Goal: Check status: Check status

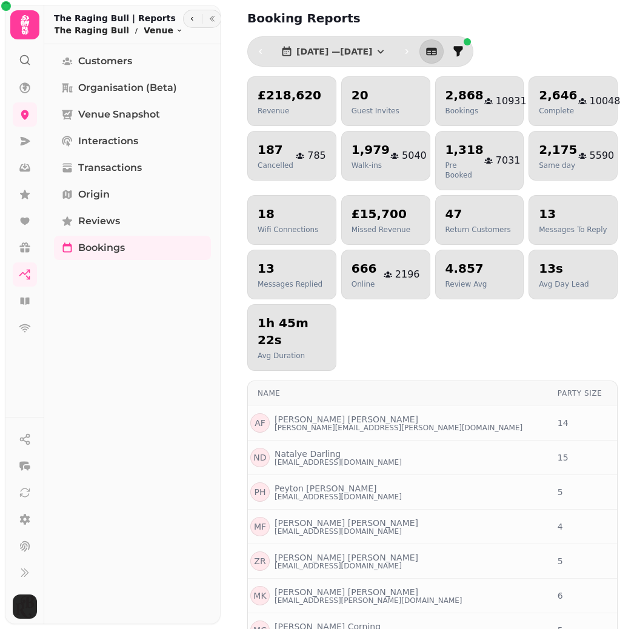
select select "***"
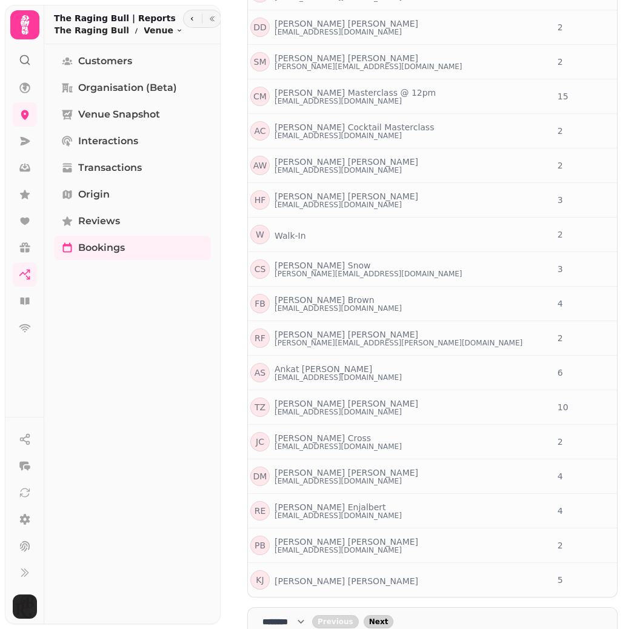
click at [389, 618] on span "Next" at bounding box center [378, 621] width 19 height 7
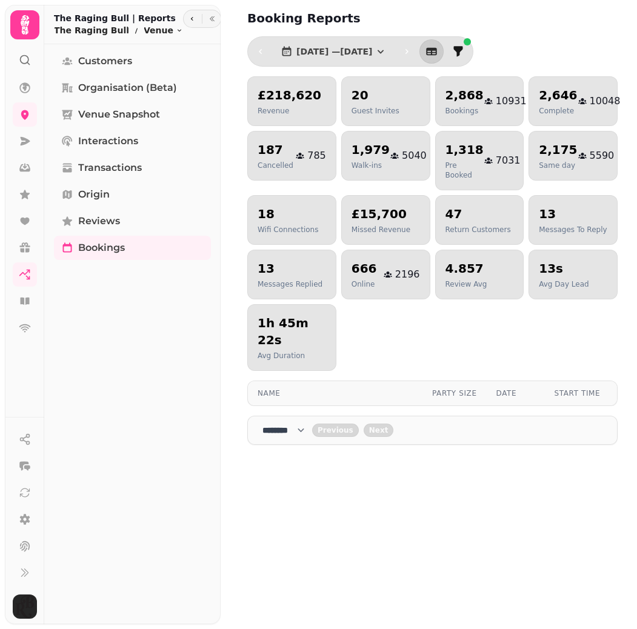
click at [459, 93] on h2 "2,868" at bounding box center [465, 95] width 38 height 17
click at [301, 424] on select "**** * **** ** **** ** **** ** **** *** **** *** **** ***" at bounding box center [288, 430] width 50 height 12
click at [397, 53] on button "[DATE] — [DATE]" at bounding box center [334, 51] width 126 height 24
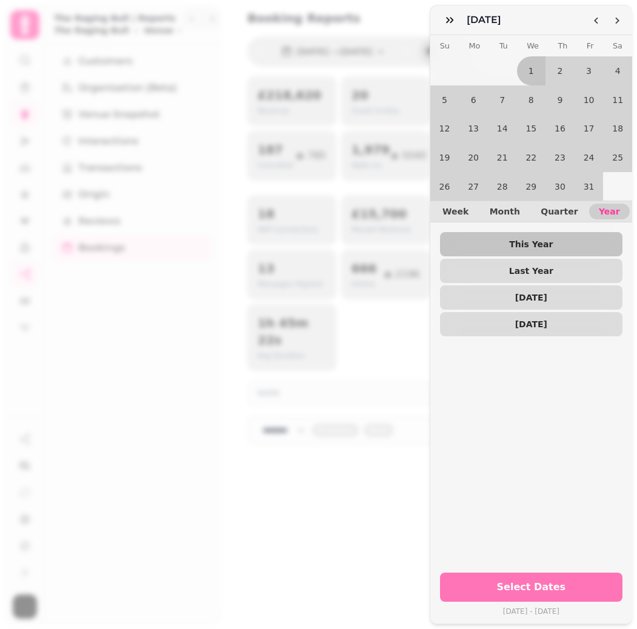
click at [548, 586] on span "Select Dates" at bounding box center [531, 588] width 153 height 10
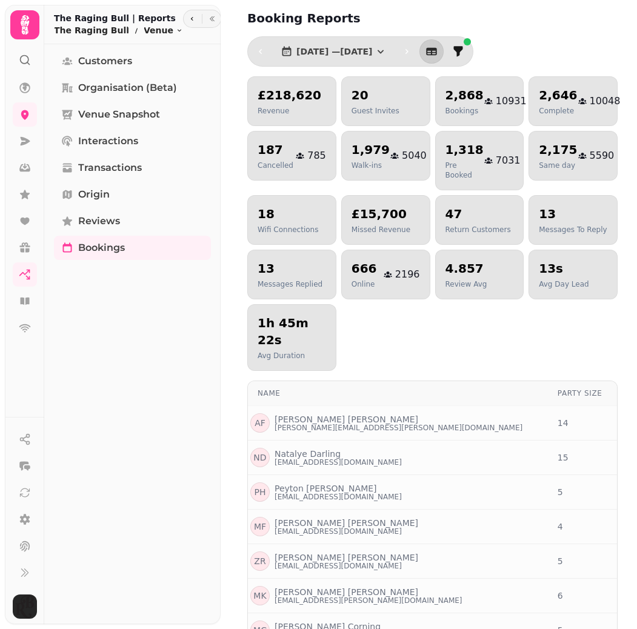
click at [457, 90] on h2 "2,868" at bounding box center [465, 95] width 38 height 17
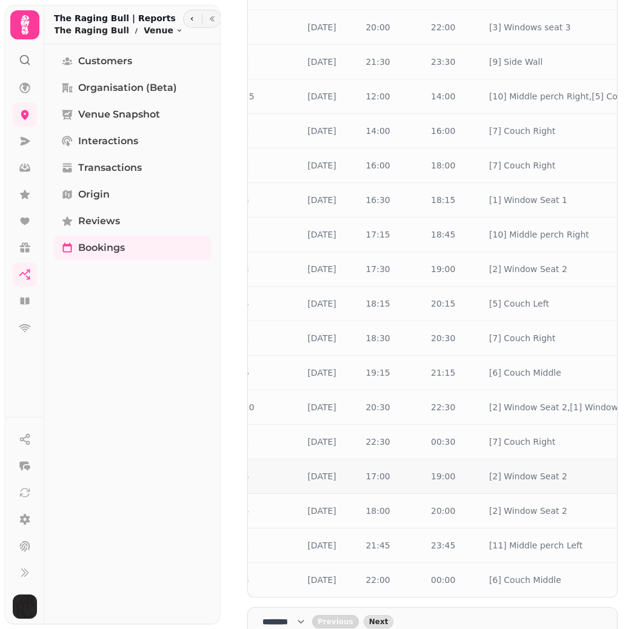
scroll to position [0, 309]
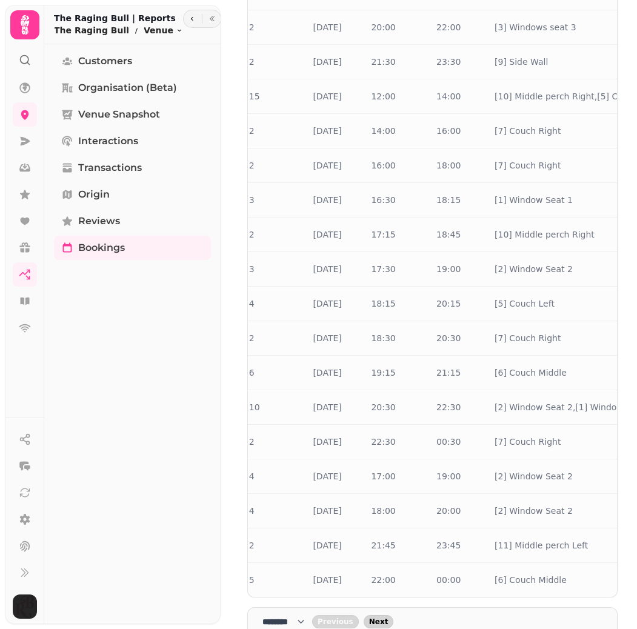
click at [389, 618] on span "Next" at bounding box center [378, 621] width 19 height 7
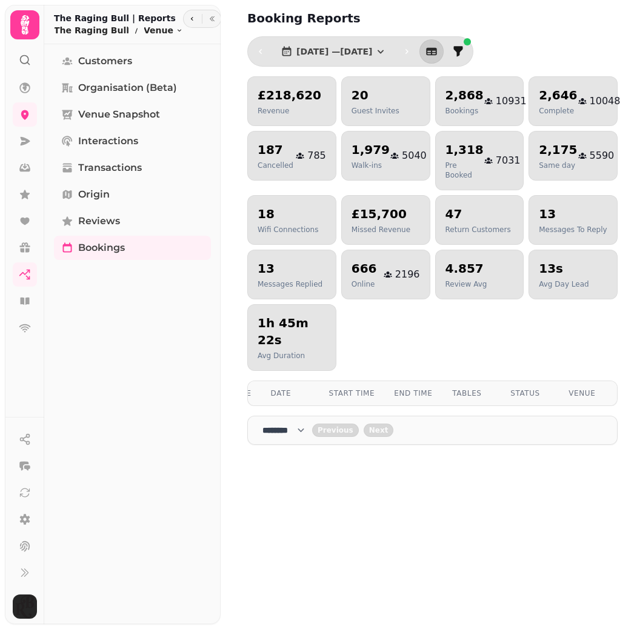
scroll to position [0, 0]
click at [370, 53] on span "[DATE] — [DATE]" at bounding box center [335, 51] width 76 height 8
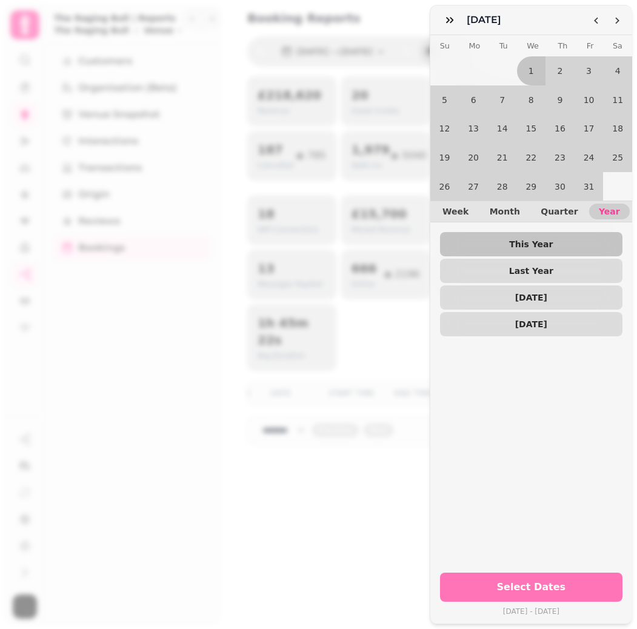
click at [563, 588] on span "Select Dates" at bounding box center [531, 588] width 153 height 10
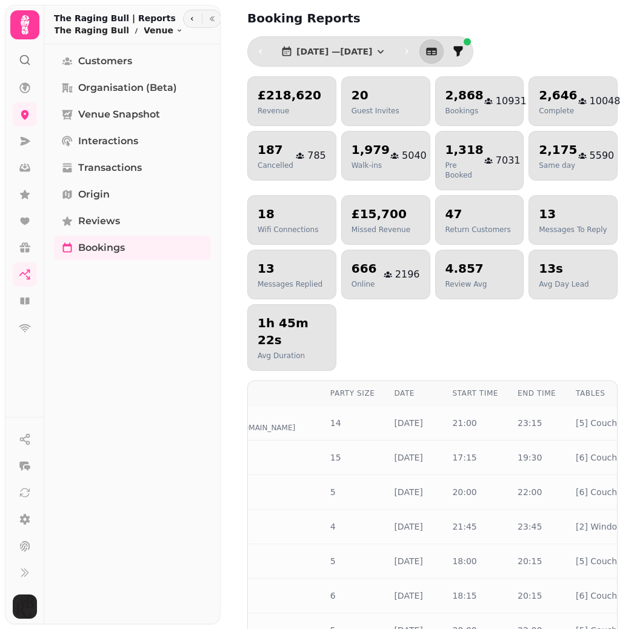
click at [478, 320] on div "£218,620 Revenue 20 Guest Invites 2,868 Bookings 10931 2,646 Complete 10048 187…" at bounding box center [432, 223] width 370 height 295
click at [387, 56] on icon "button" at bounding box center [381, 51] width 12 height 12
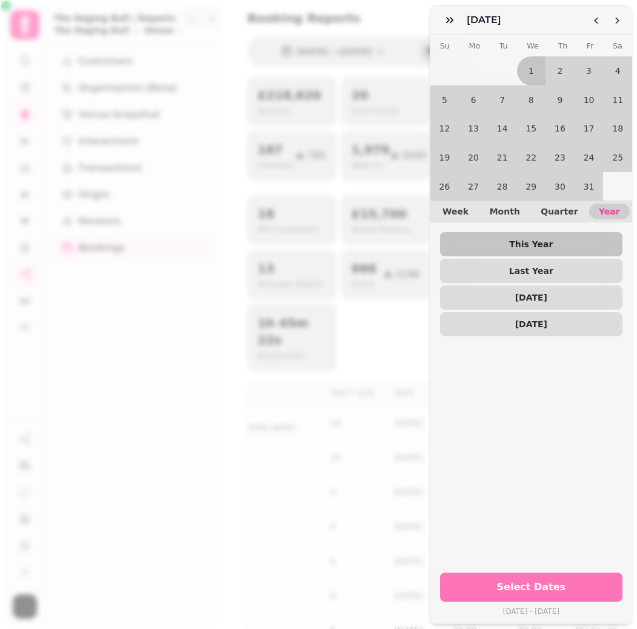
click at [593, 584] on span "Select Dates" at bounding box center [531, 588] width 153 height 10
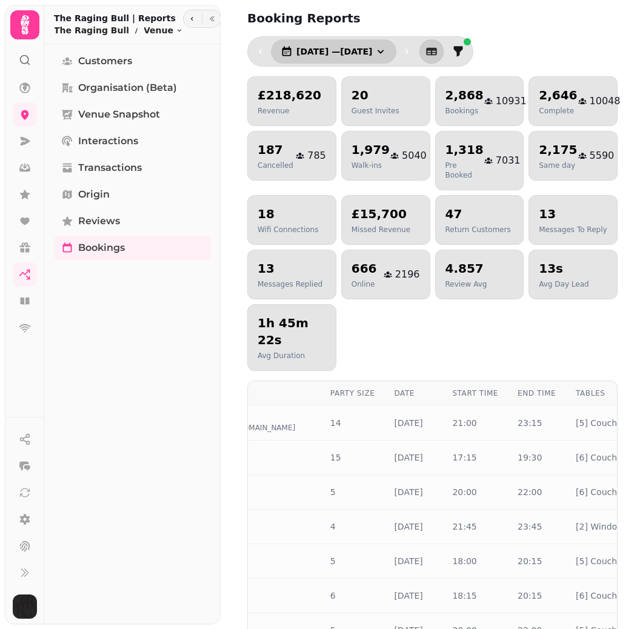
click at [372, 51] on span "[DATE] — [DATE]" at bounding box center [335, 51] width 76 height 8
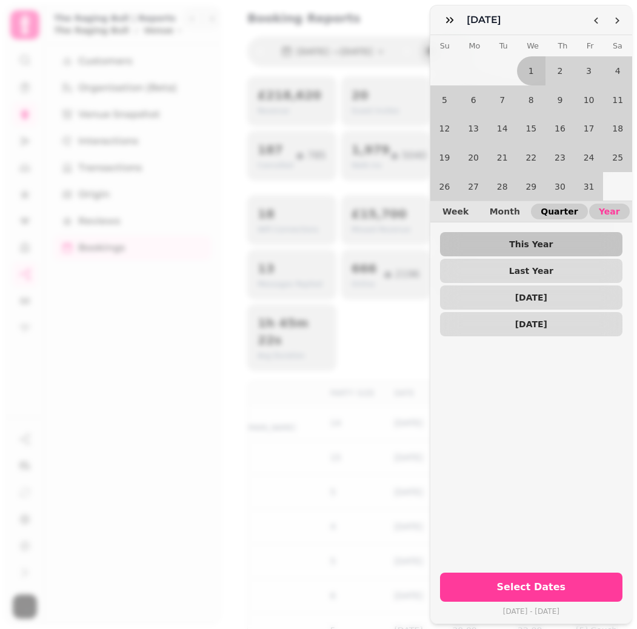
click at [568, 213] on span "Quarter" at bounding box center [559, 211] width 37 height 8
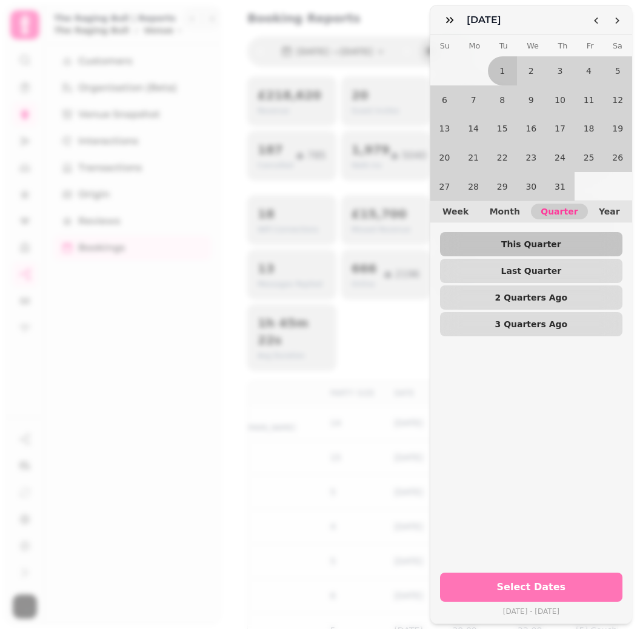
click at [591, 582] on button "Select Dates" at bounding box center [531, 587] width 183 height 29
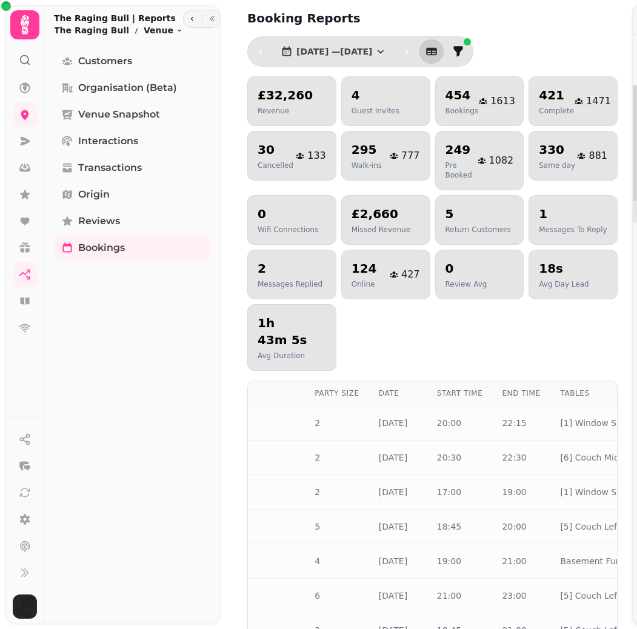
click at [457, 51] on div "July [DATE] Mo Tu We Th Fr Sa 1 2 3 4 5 6 7 8 9 10 11 12 13 14 15 16 17 18 19 2…" at bounding box center [318, 324] width 637 height 610
click at [438, 51] on icon "button" at bounding box center [432, 51] width 12 height 12
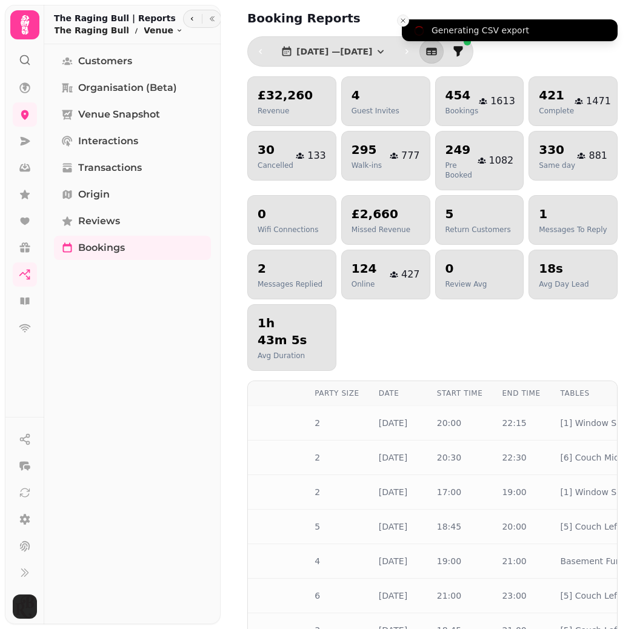
click at [404, 22] on icon "Close toast" at bounding box center [403, 20] width 7 height 7
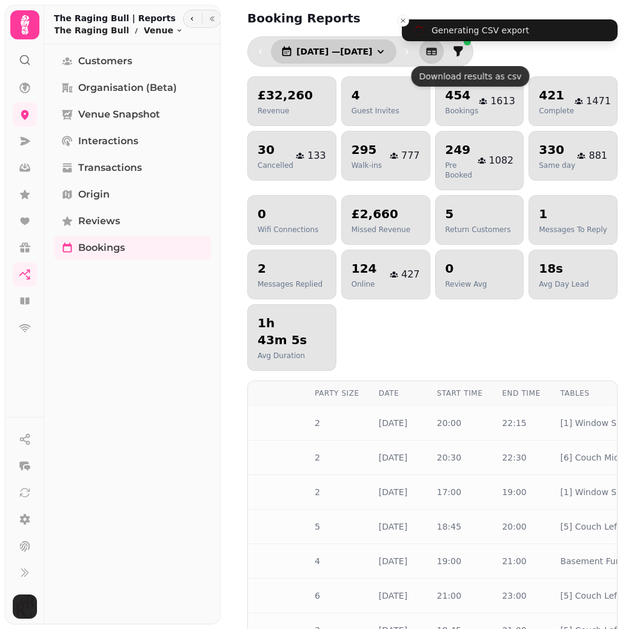
click at [387, 55] on icon "button" at bounding box center [381, 51] width 12 height 12
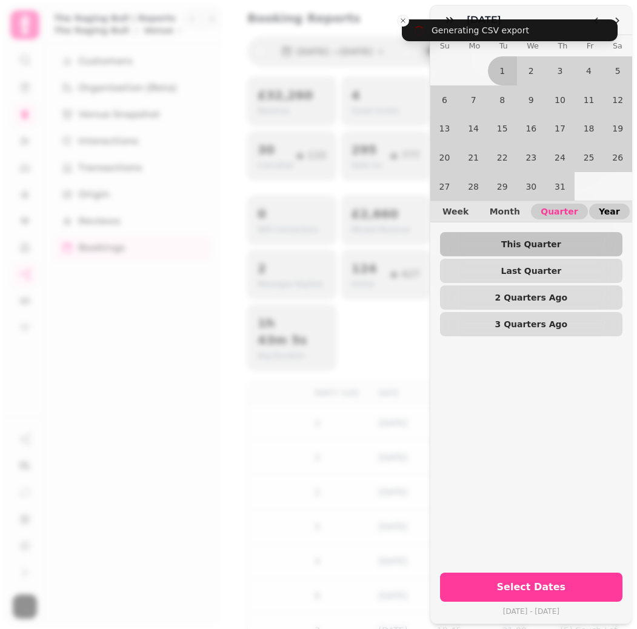
click at [609, 218] on button "Year" at bounding box center [609, 212] width 41 height 16
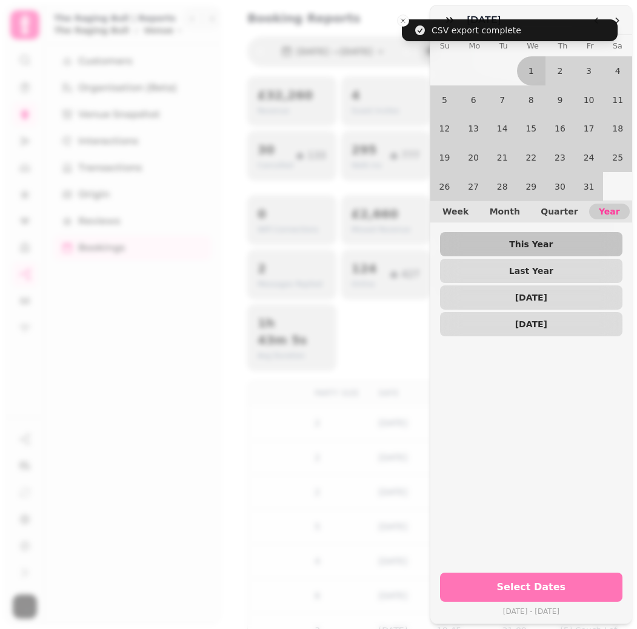
click at [568, 580] on button "Select Dates" at bounding box center [531, 587] width 183 height 29
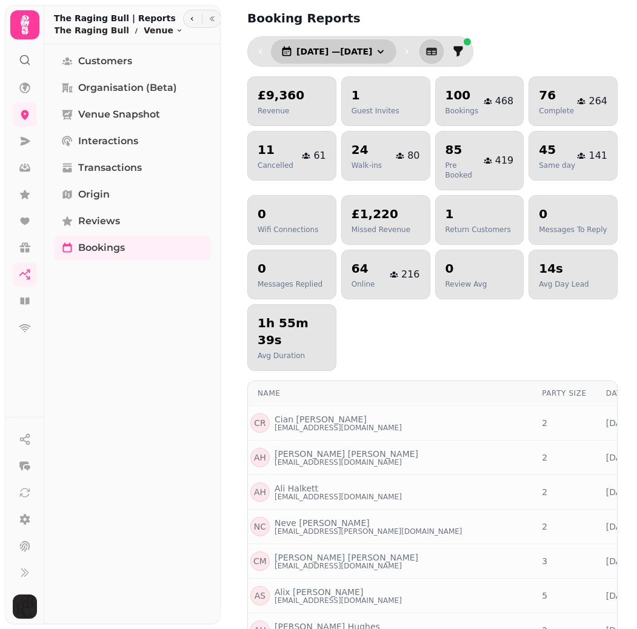
click at [372, 53] on span "1 Aug, 2025 — 31 Aug, 2025" at bounding box center [335, 51] width 76 height 8
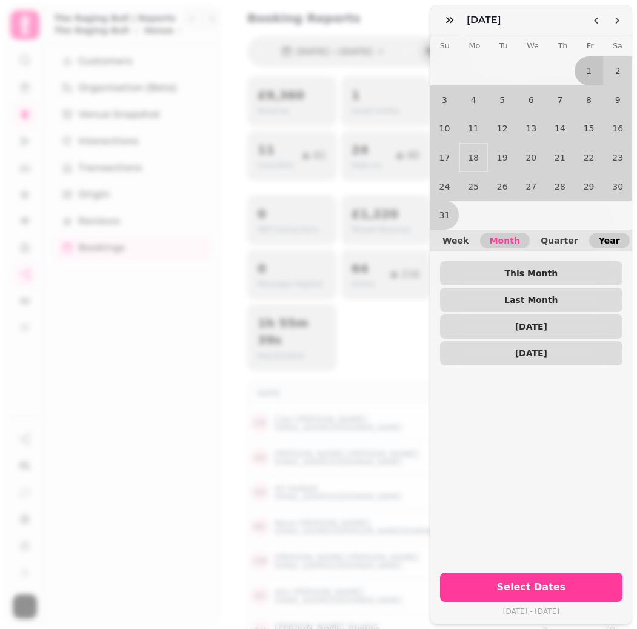
click at [611, 244] on span "Year" at bounding box center [609, 240] width 21 height 8
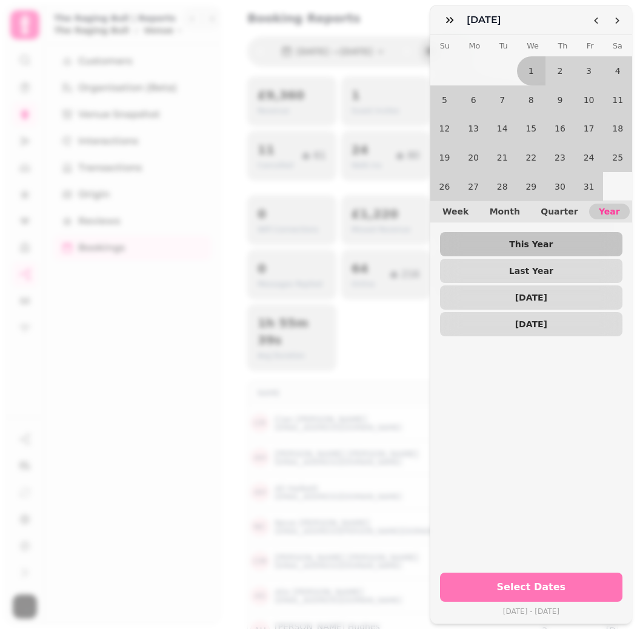
click at [558, 589] on span "Select Dates" at bounding box center [531, 588] width 153 height 10
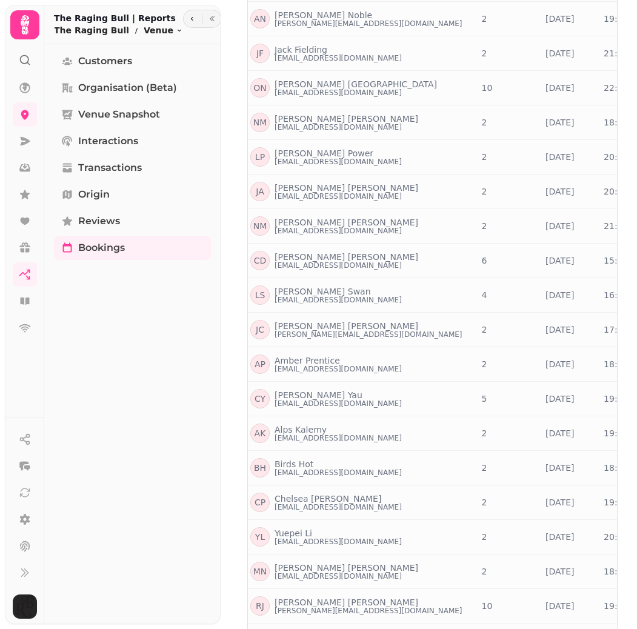
scroll to position [672, 0]
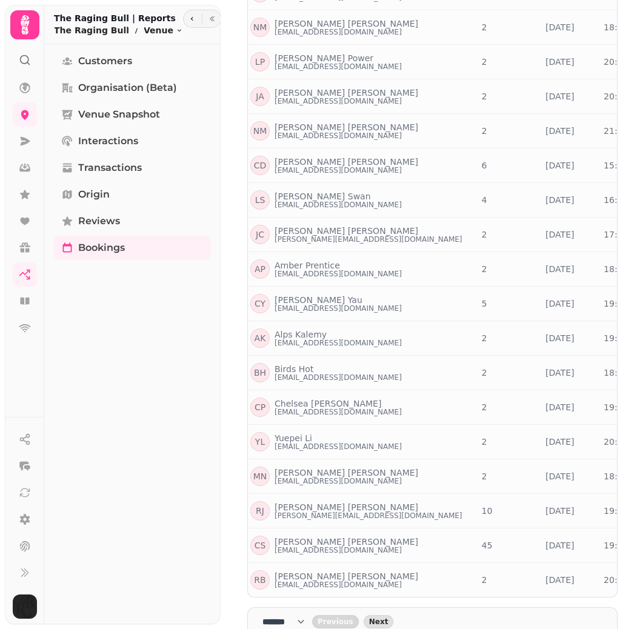
click at [275, 616] on select "**** * **** ** **** ** **** ** **** *** **** *** **** ***" at bounding box center [288, 622] width 50 height 12
select select "***"
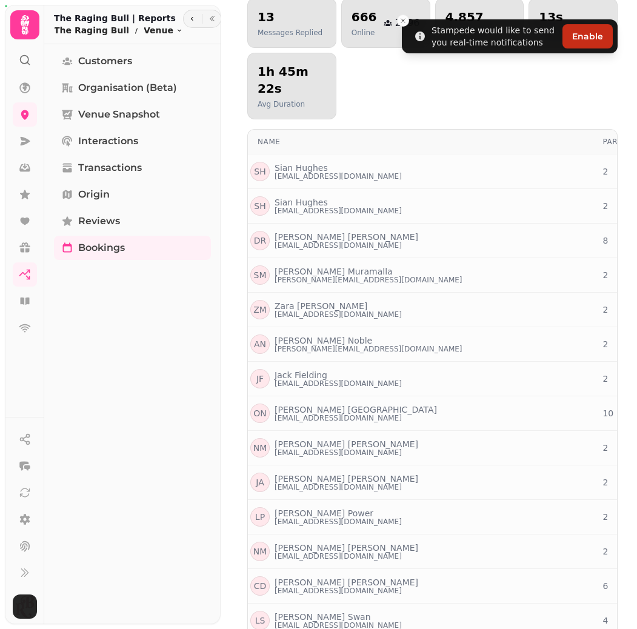
scroll to position [174, 0]
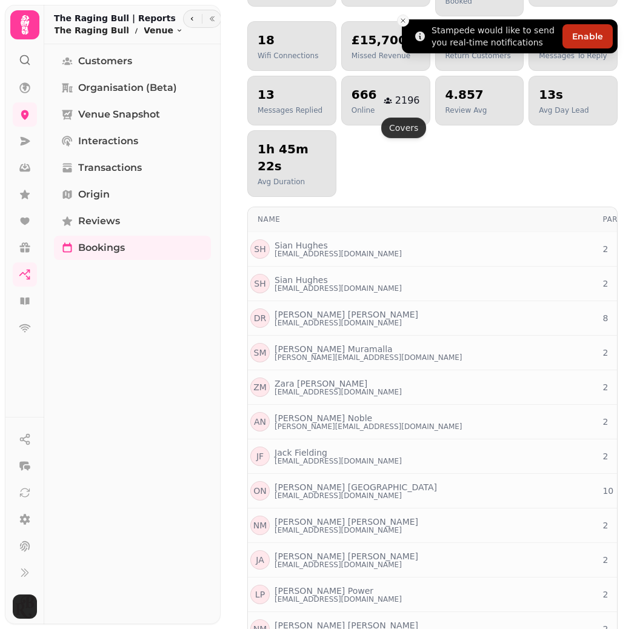
click at [401, 19] on line "Close toast" at bounding box center [403, 21] width 4 height 4
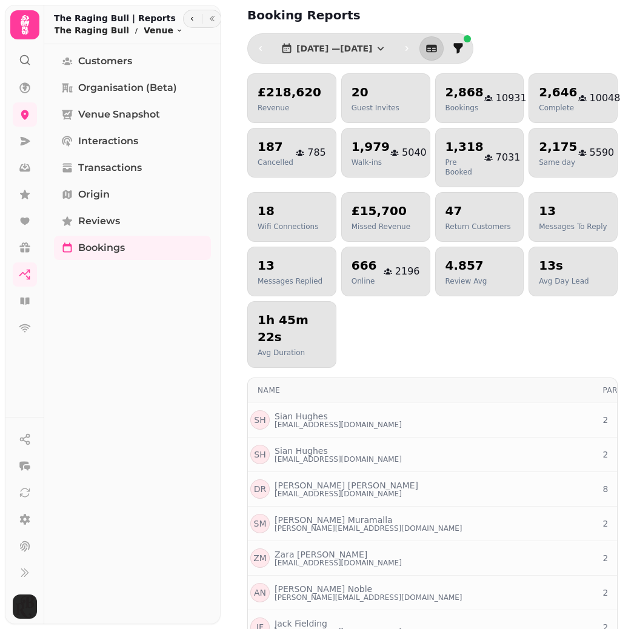
scroll to position [0, 0]
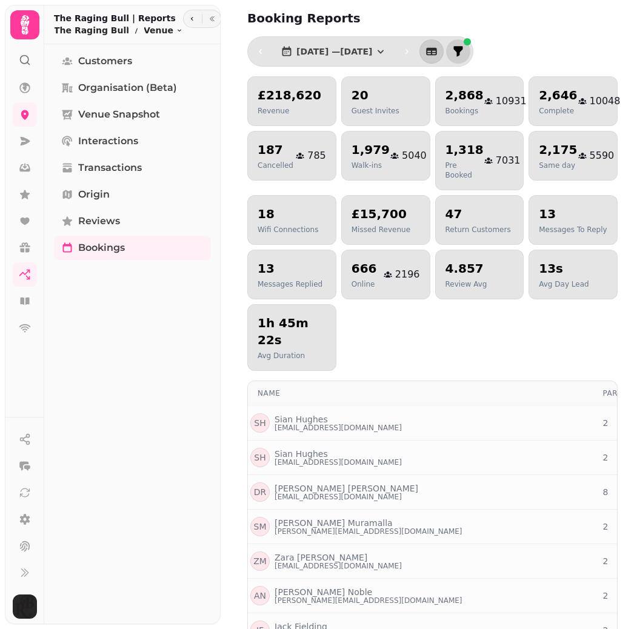
click at [463, 56] on icon "filter" at bounding box center [458, 51] width 9 height 10
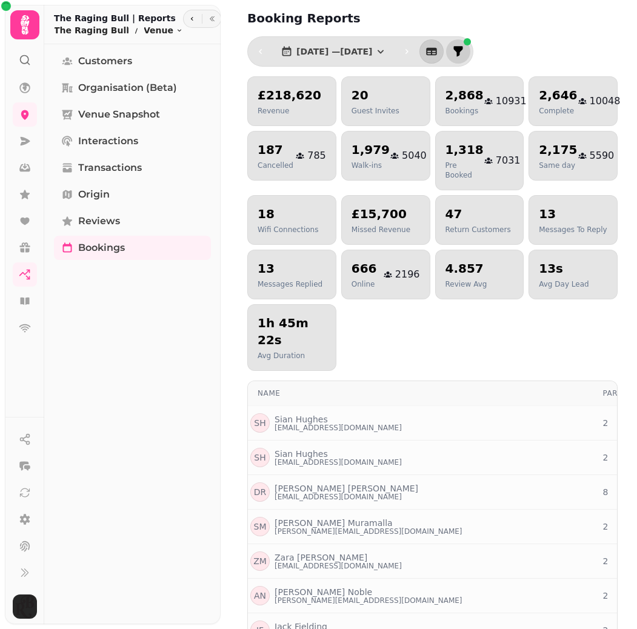
click at [471, 44] on button "filter" at bounding box center [458, 51] width 24 height 24
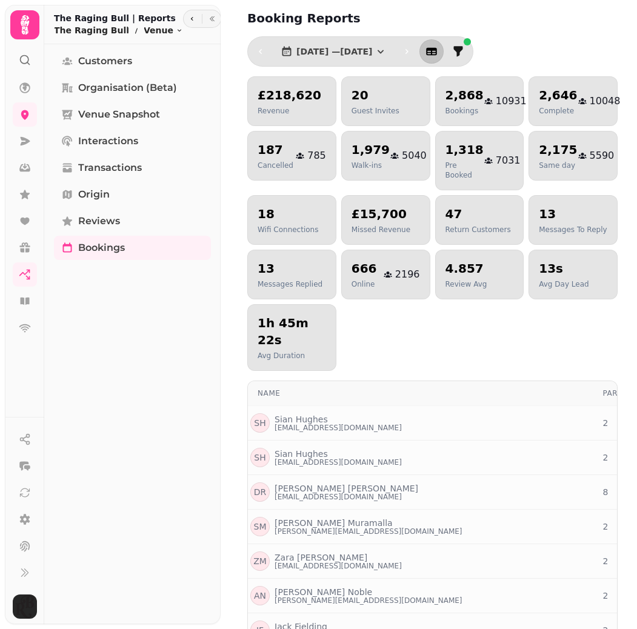
click at [438, 53] on icon "button" at bounding box center [432, 52] width 11 height 8
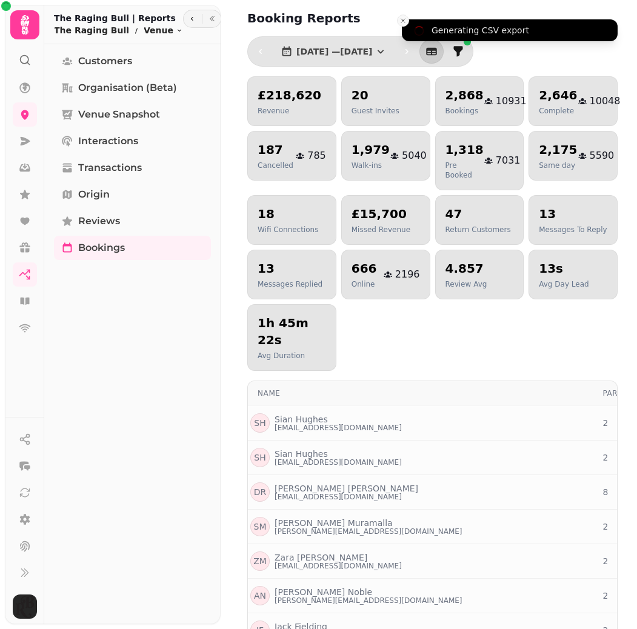
click at [406, 23] on icon "Close toast" at bounding box center [403, 20] width 7 height 7
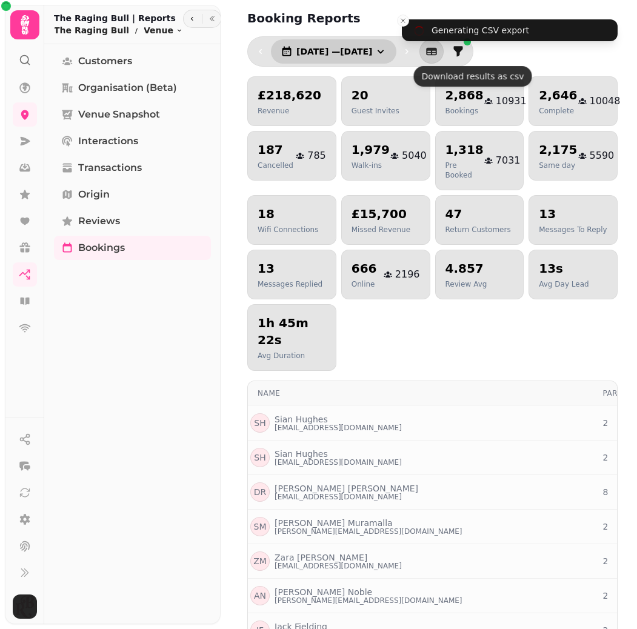
click at [387, 55] on icon "button" at bounding box center [381, 51] width 12 height 12
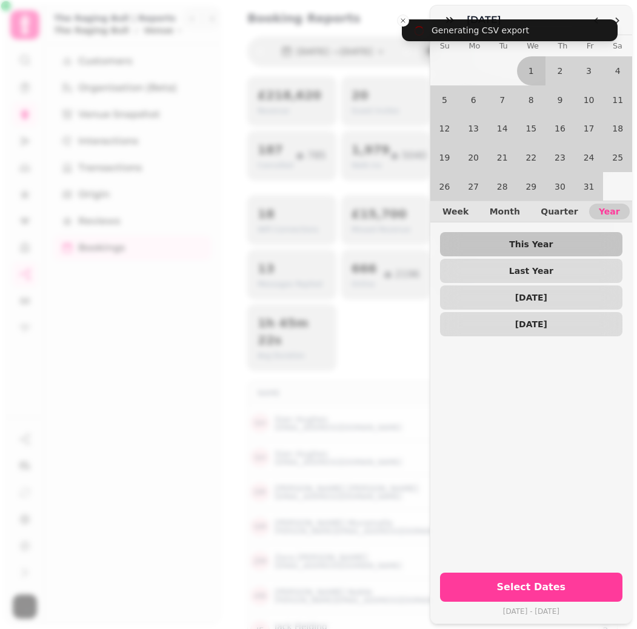
click at [587, 206] on div "Week Month Quarter Year" at bounding box center [532, 212] width 202 height 22
click at [517, 212] on span "Month" at bounding box center [505, 211] width 30 height 8
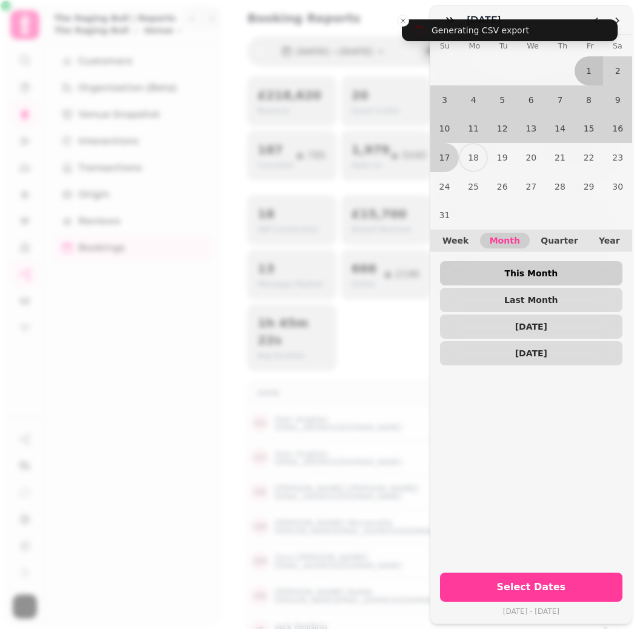
click at [543, 267] on button "This Month" at bounding box center [531, 273] width 183 height 24
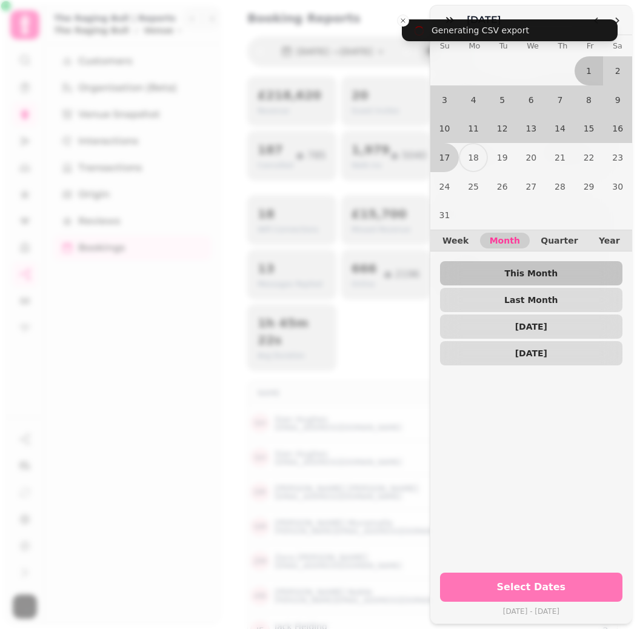
click at [577, 586] on span "Select Dates" at bounding box center [531, 588] width 153 height 10
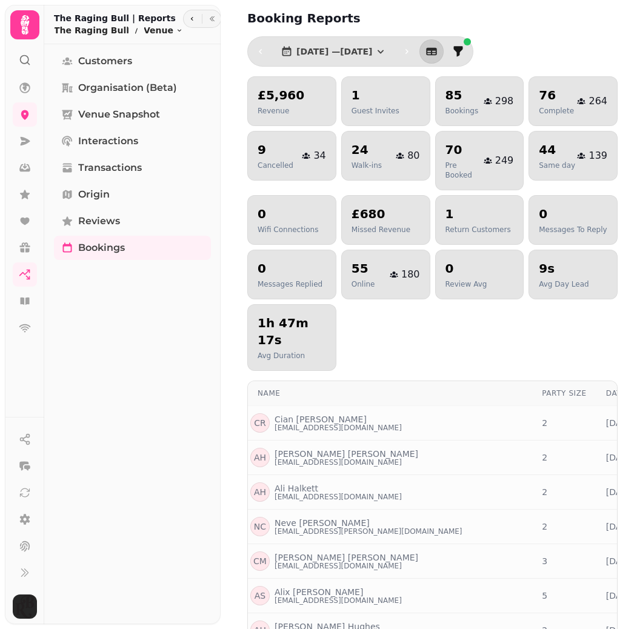
click at [372, 55] on span "1 Aug, 2025 — 17 Aug, 2025" at bounding box center [335, 51] width 76 height 8
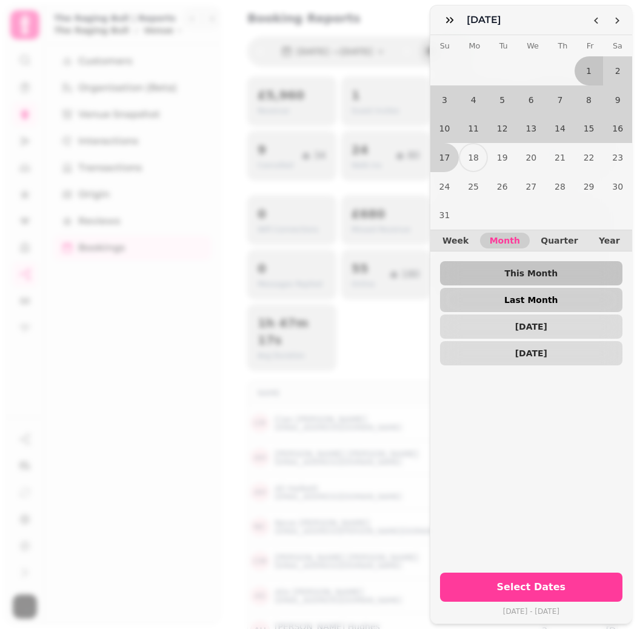
click at [529, 299] on span "Last Month" at bounding box center [531, 300] width 163 height 8
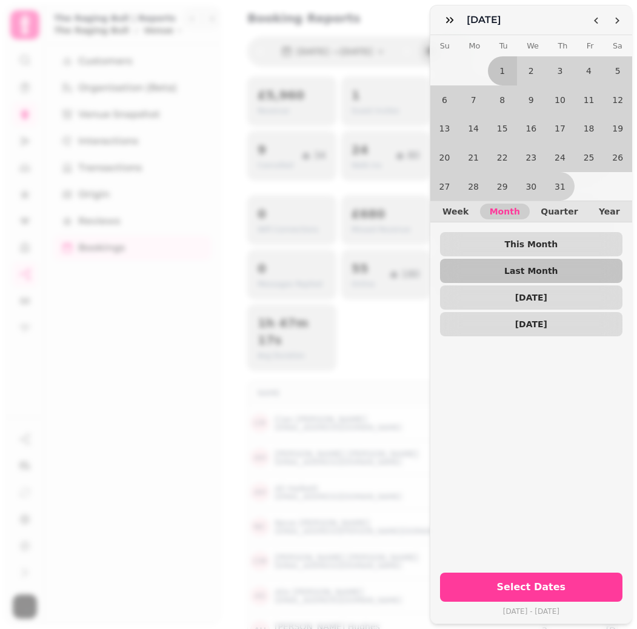
drag, startPoint x: 569, startPoint y: 586, endPoint x: 520, endPoint y: 408, distance: 184.3
click at [569, 586] on span "Select Dates" at bounding box center [531, 588] width 153 height 10
